Goal: Task Accomplishment & Management: Manage account settings

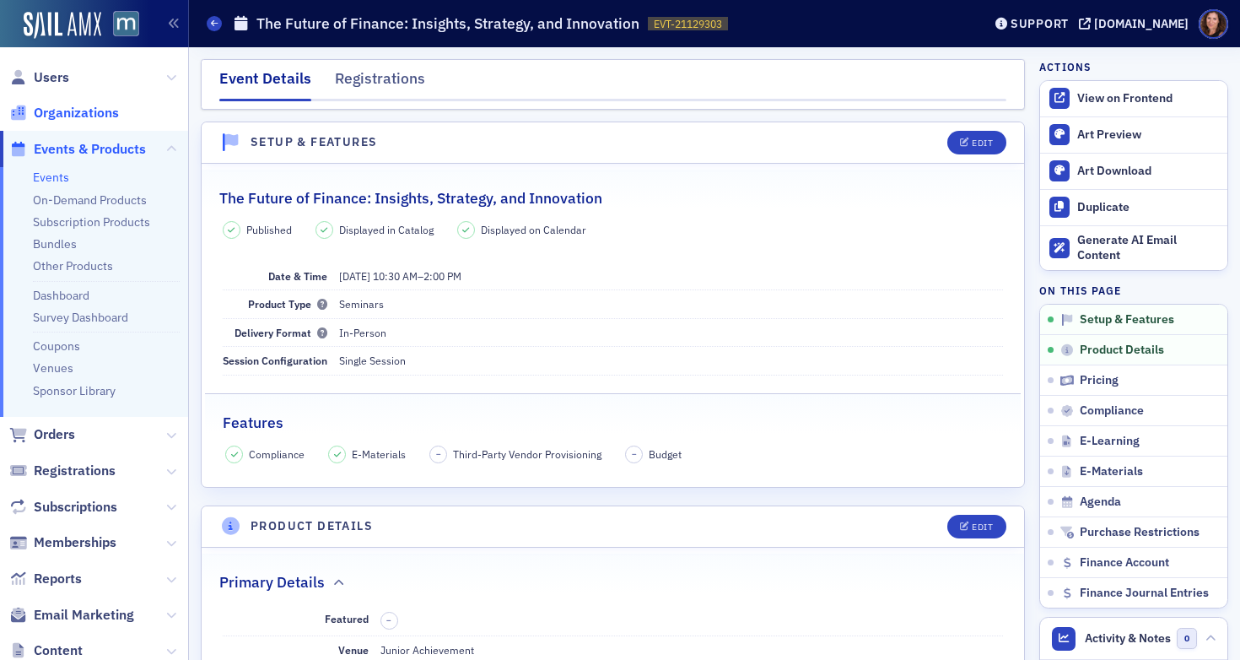
scroll to position [3, 0]
click at [66, 89] on span "Users" at bounding box center [94, 75] width 188 height 36
click at [59, 78] on span "Users" at bounding box center [51, 75] width 35 height 19
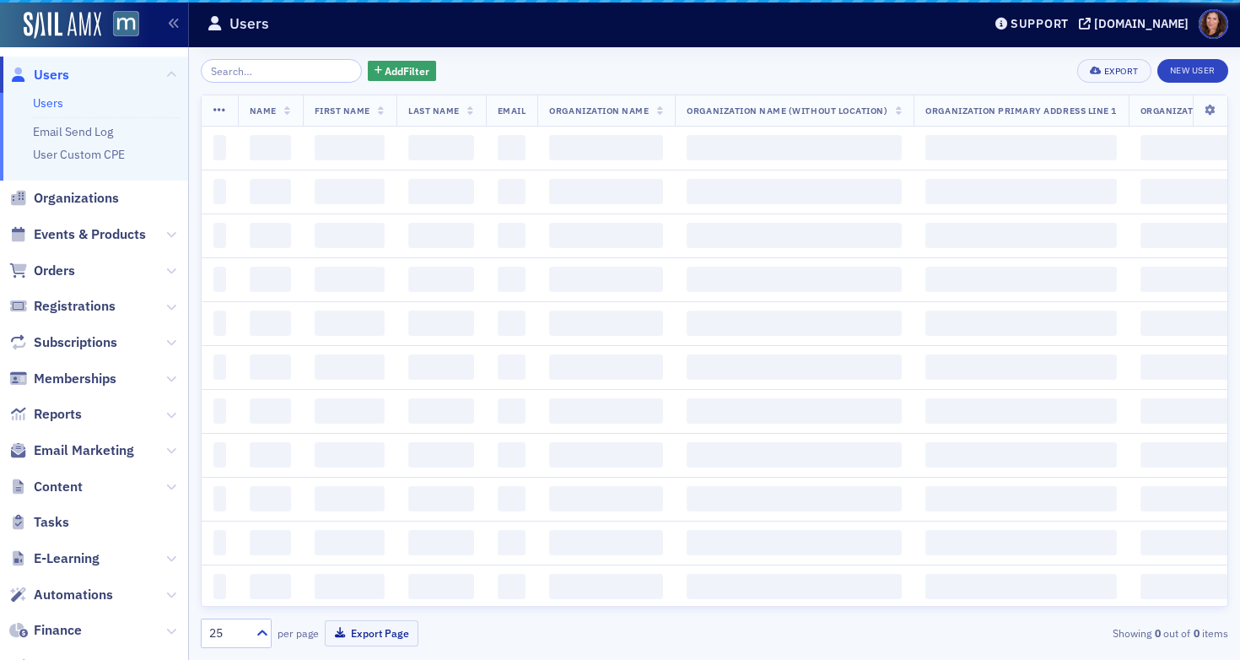
click at [230, 60] on input "search" at bounding box center [281, 71] width 161 height 24
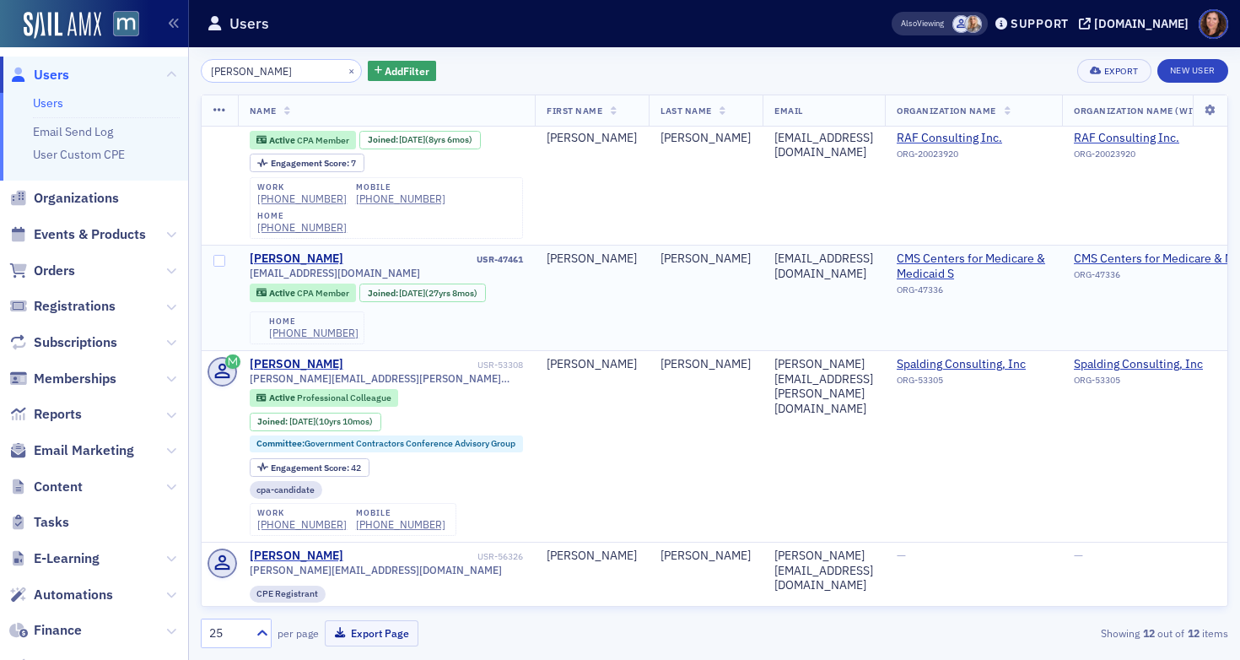
scroll to position [121, 0]
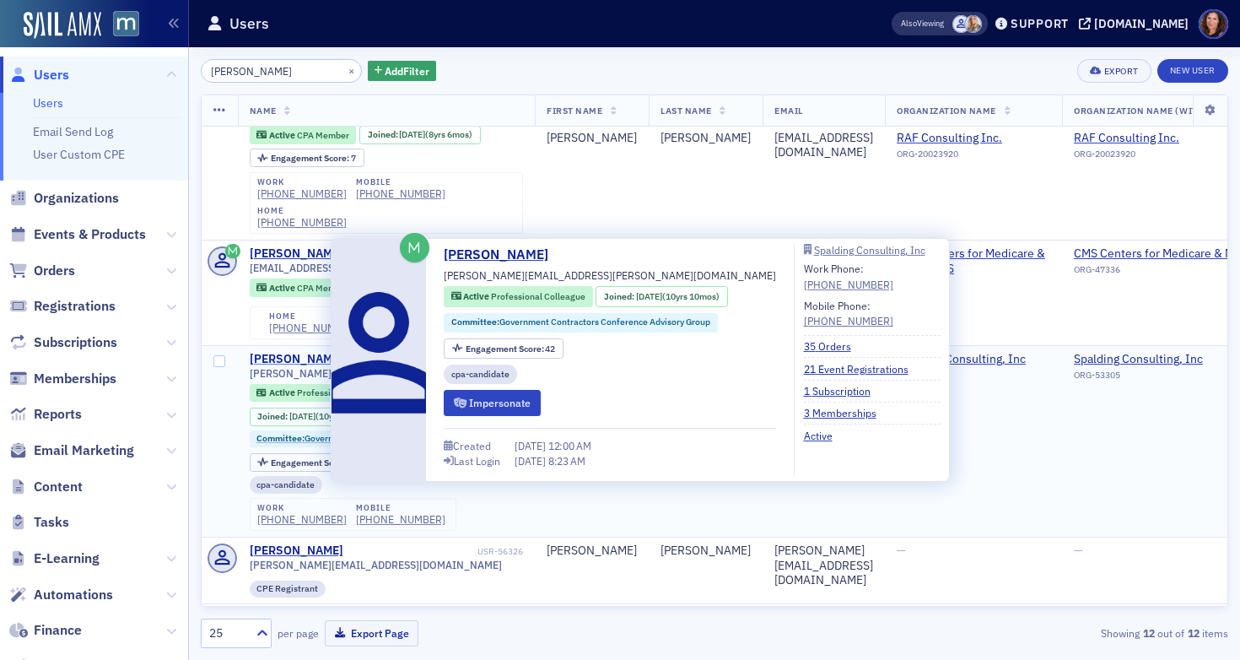
type input "[PERSON_NAME]"
click at [301, 358] on div "[PERSON_NAME]" at bounding box center [297, 359] width 94 height 15
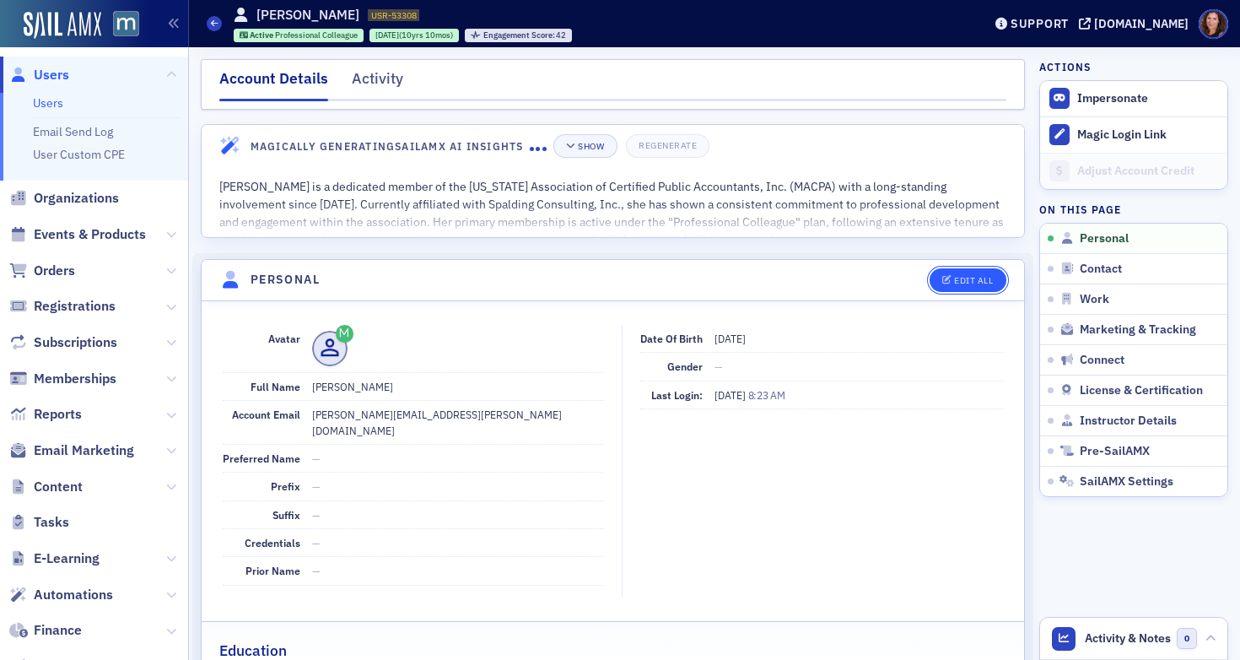
click at [956, 280] on div "Edit All" at bounding box center [973, 280] width 39 height 9
select select "US"
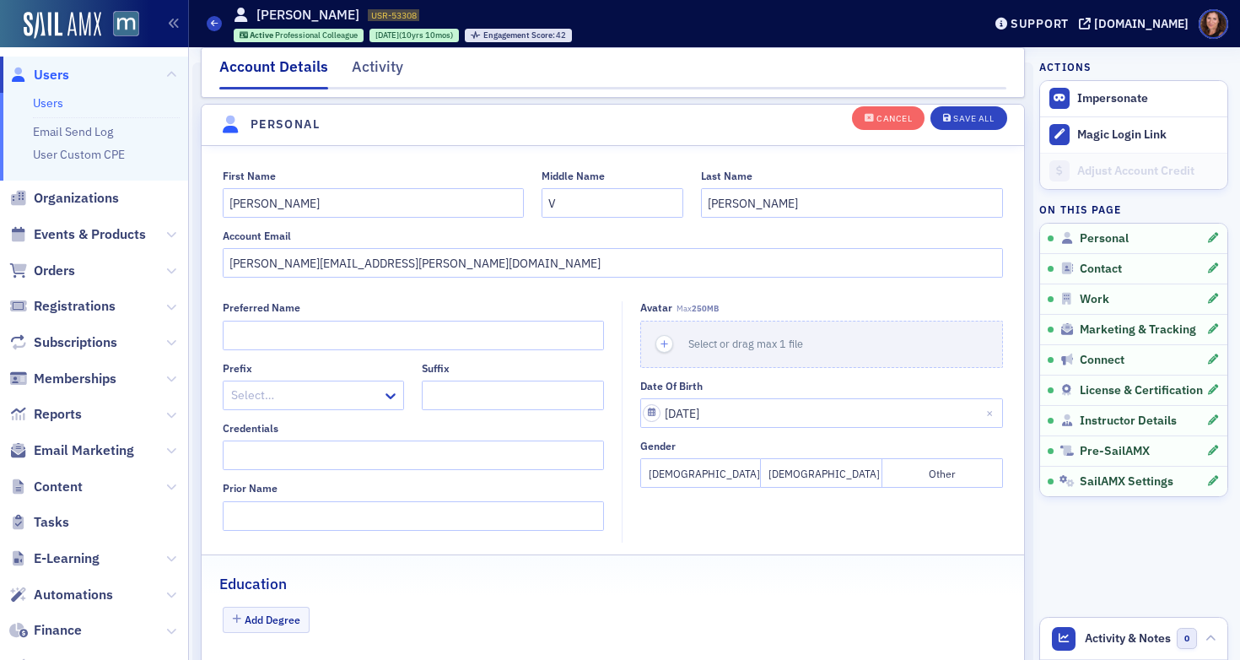
scroll to position [197, 0]
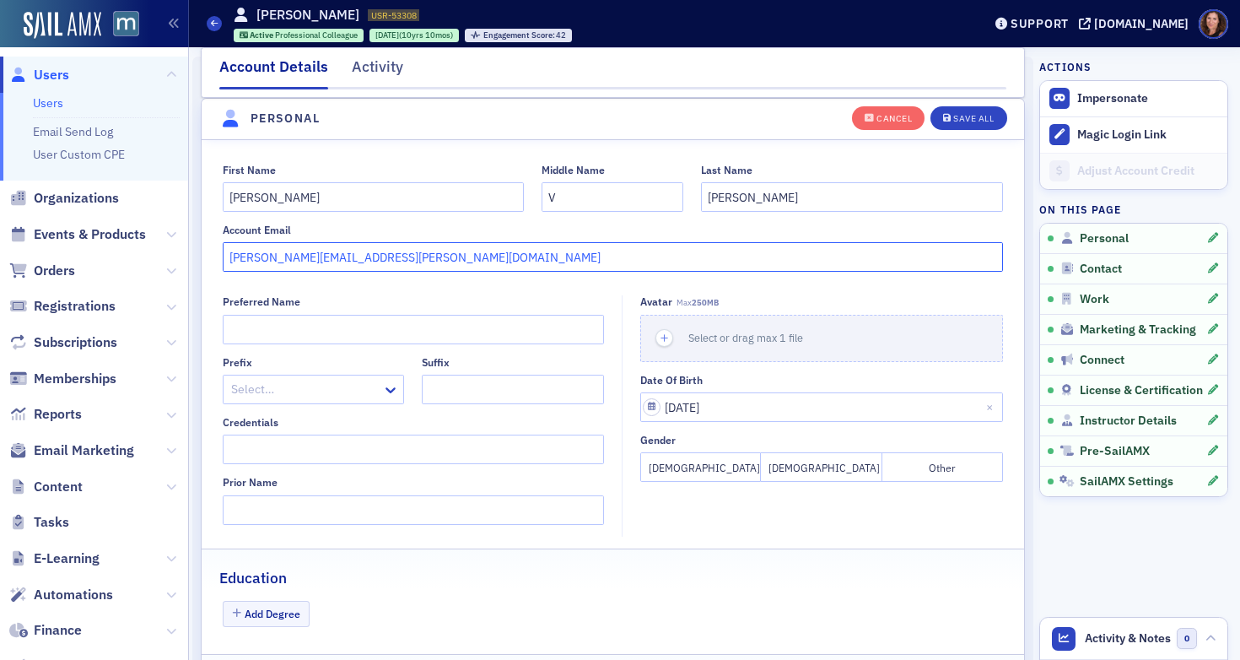
drag, startPoint x: 391, startPoint y: 259, endPoint x: 202, endPoint y: 262, distance: 188.9
click at [202, 262] on div "First Name [PERSON_NAME] Middle Name V Last Name [PERSON_NAME] Account Email [P…" at bounding box center [613, 218] width 822 height 109
paste input "heimlantz"
type input "[PERSON_NAME][EMAIL_ADDRESS][PERSON_NAME][DOMAIN_NAME]"
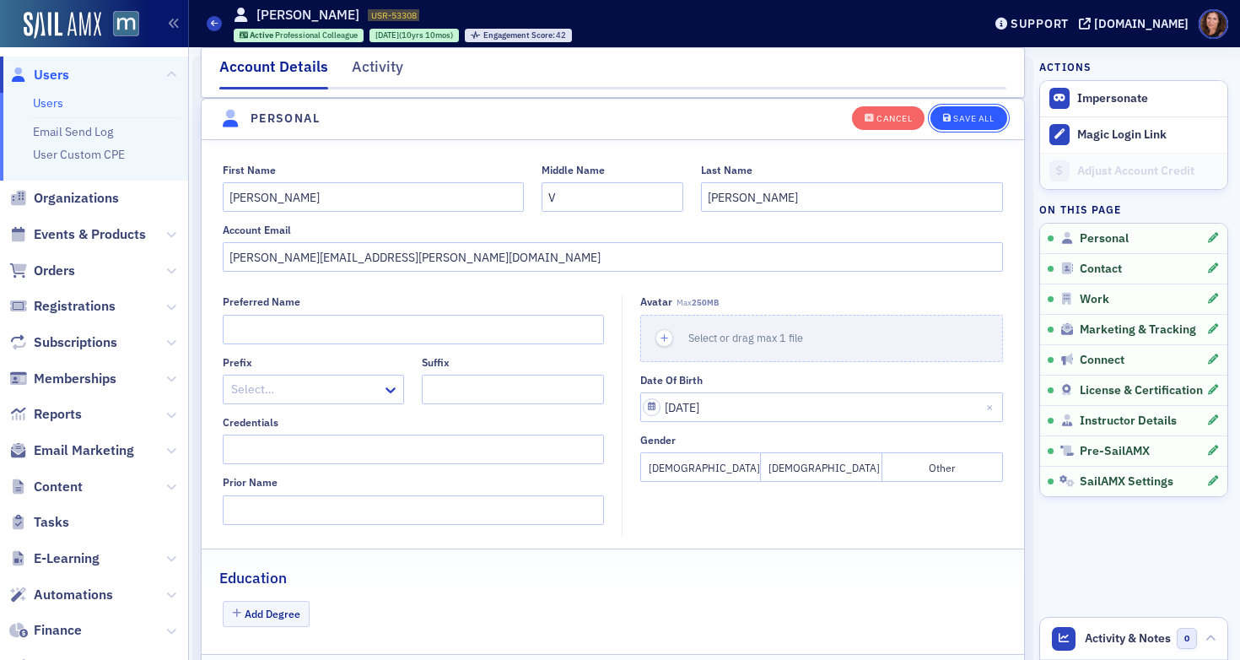
click at [953, 116] on div "Save All" at bounding box center [973, 118] width 40 height 9
